Goal: Check status: Check status

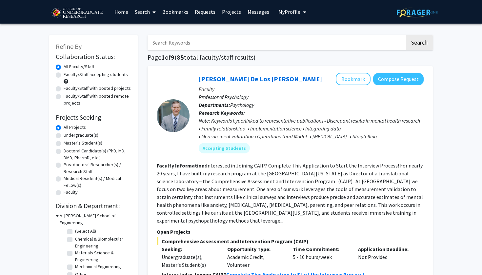
click at [208, 15] on link "Requests" at bounding box center [204, 11] width 27 height 23
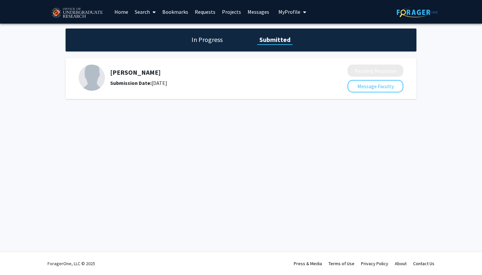
click at [204, 17] on link "Requests" at bounding box center [204, 11] width 27 height 23
click at [225, 11] on link "Projects" at bounding box center [232, 11] width 26 height 23
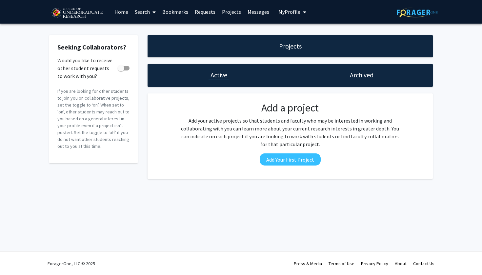
click at [123, 14] on link "Home" at bounding box center [121, 11] width 20 height 23
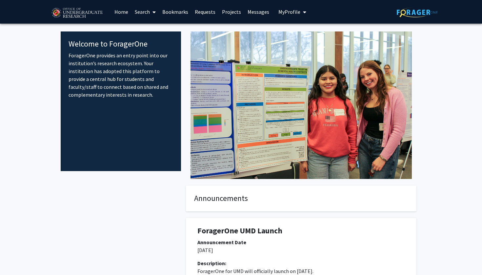
scroll to position [0, 0]
click at [292, 12] on span "My Profile" at bounding box center [289, 12] width 22 height 7
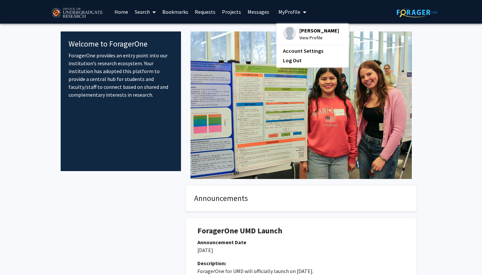
scroll to position [0, 0]
click at [210, 12] on link "Requests" at bounding box center [204, 11] width 27 height 23
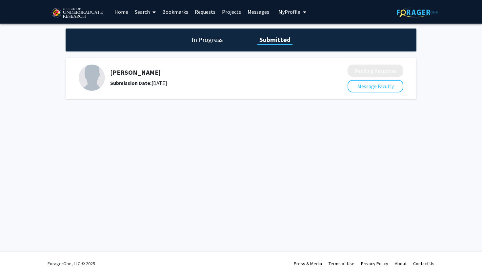
click at [209, 36] on div "In Progress Submitted" at bounding box center [241, 40] width 351 height 23
click at [206, 39] on h1 "In Progress" at bounding box center [206, 39] width 35 height 9
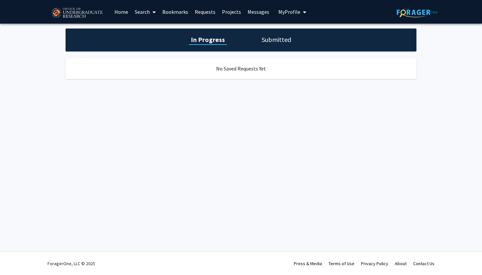
click at [271, 42] on h1 "Submitted" at bounding box center [276, 39] width 33 height 9
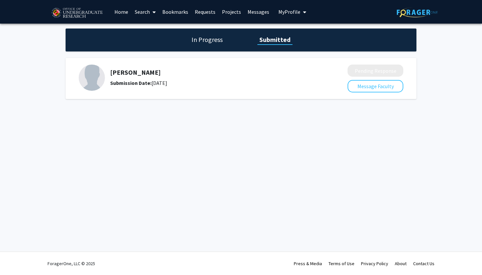
click at [119, 74] on h5 "[PERSON_NAME]" at bounding box center [211, 72] width 203 height 8
click at [88, 74] on img at bounding box center [92, 78] width 26 height 26
click at [204, 12] on link "Requests" at bounding box center [204, 11] width 27 height 23
